Goal: Complete application form

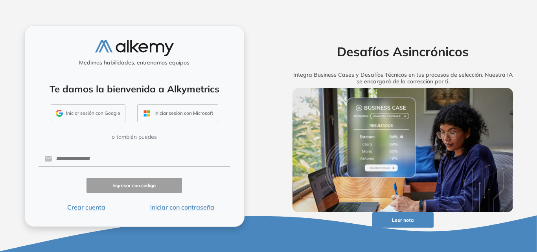
click at [91, 109] on button "Iniciar sesión con Google" at bounding box center [88, 113] width 75 height 18
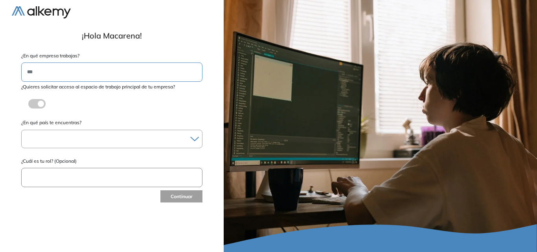
click at [183, 141] on div at bounding box center [112, 138] width 180 height 11
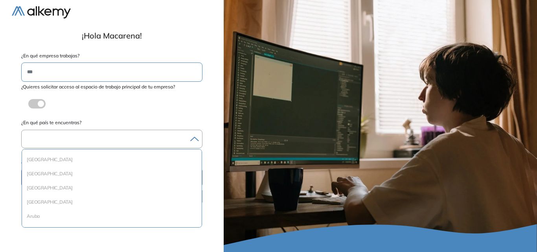
click at [125, 138] on div at bounding box center [112, 138] width 180 height 11
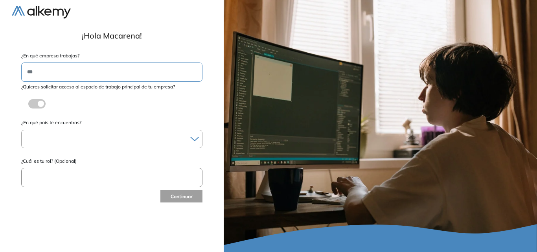
click at [125, 138] on div at bounding box center [112, 138] width 180 height 11
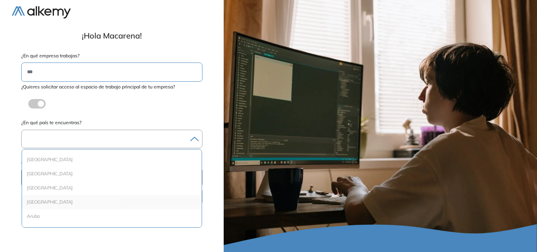
click at [40, 203] on li "[GEOGRAPHIC_DATA]" at bounding box center [111, 202] width 173 height 8
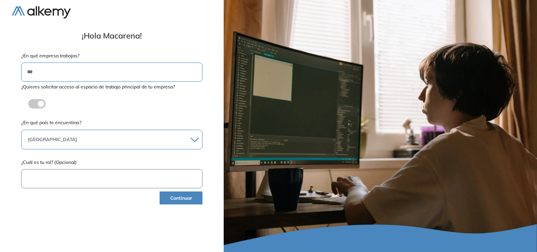
click at [42, 179] on input "text" at bounding box center [111, 178] width 181 height 19
type input "*********"
click at [170, 197] on button "Continuar" at bounding box center [181, 197] width 43 height 13
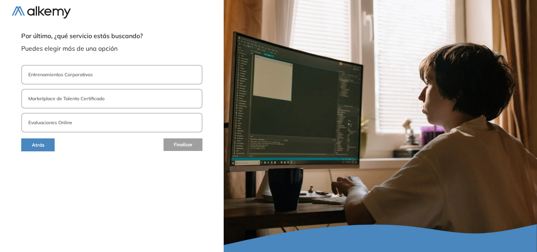
click at [97, 123] on button "Evaluaciones Online" at bounding box center [111, 123] width 181 height 20
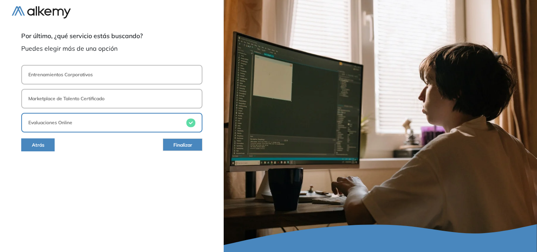
click at [176, 142] on span "Finalizar" at bounding box center [182, 145] width 19 height 7
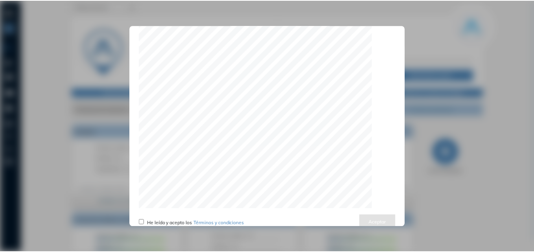
scroll to position [2507, 0]
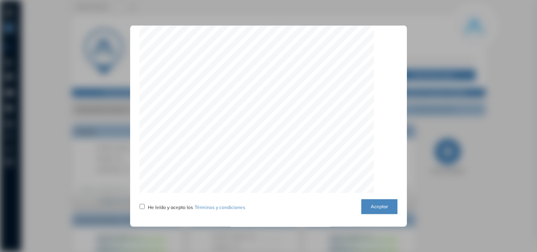
click at [367, 211] on button "Aceptar" at bounding box center [379, 206] width 36 height 15
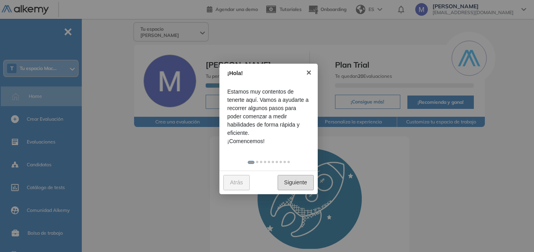
click at [294, 183] on link "Siguiente" at bounding box center [296, 182] width 36 height 15
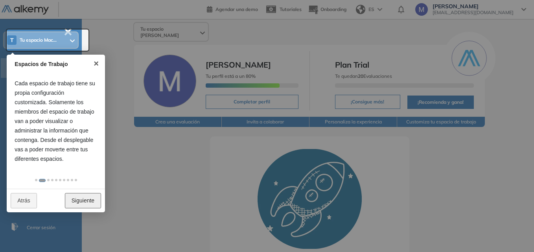
click at [85, 199] on link "Siguiente" at bounding box center [83, 200] width 36 height 15
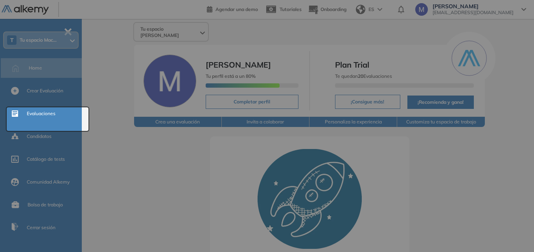
scroll to position [0, 0]
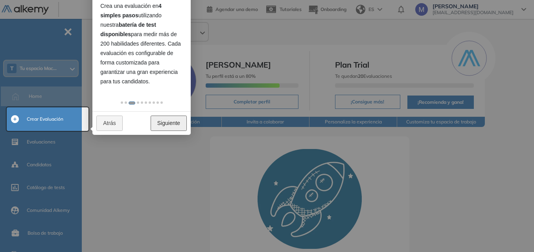
click at [180, 122] on link "Siguiente" at bounding box center [169, 123] width 36 height 15
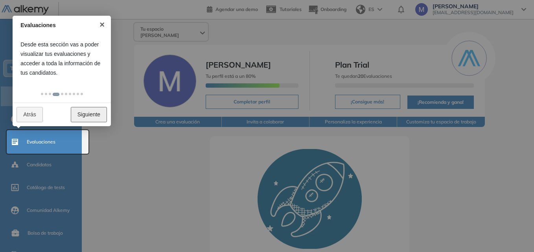
click at [100, 114] on link "Siguiente" at bounding box center [89, 114] width 36 height 15
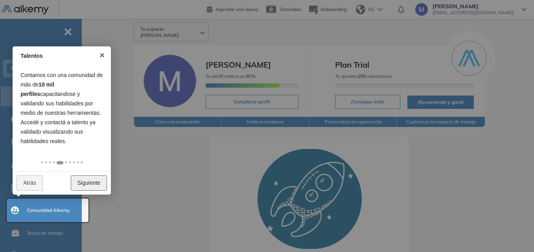
click at [93, 182] on link "Siguiente" at bounding box center [89, 182] width 36 height 15
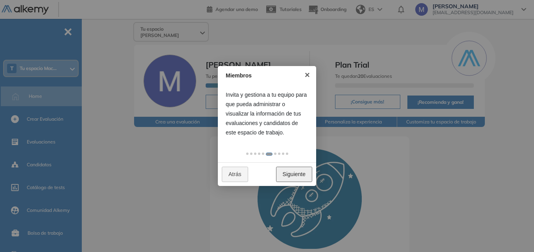
click at [296, 174] on link "Siguiente" at bounding box center [294, 174] width 36 height 15
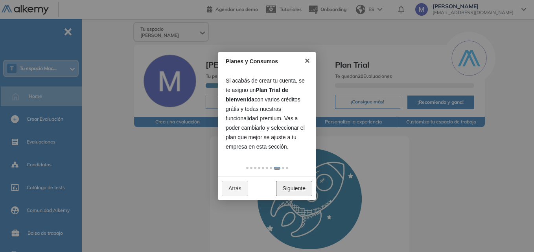
click at [295, 187] on link "Siguiente" at bounding box center [294, 188] width 36 height 15
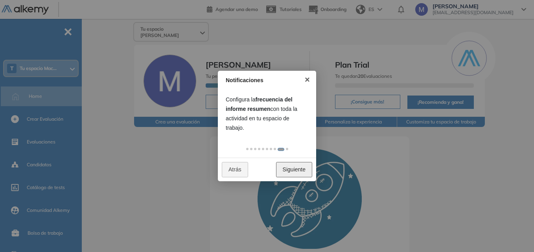
click at [295, 167] on link "Siguiente" at bounding box center [294, 169] width 36 height 15
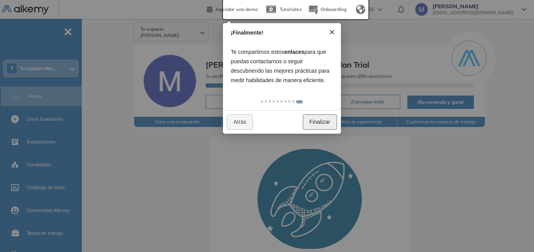
click at [326, 120] on link "Finalizar" at bounding box center [320, 121] width 34 height 15
